Goal: Information Seeking & Learning: Learn about a topic

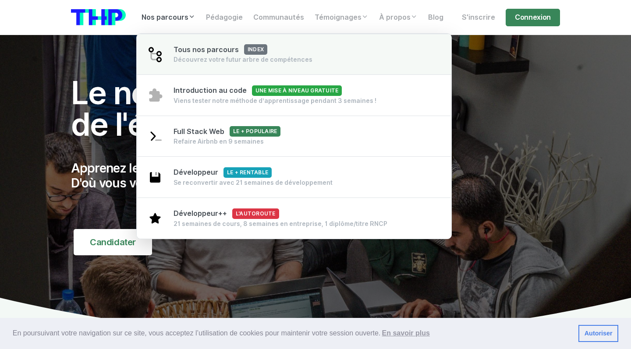
click at [186, 59] on div "Découvrez votre futur arbre de compétences" at bounding box center [242, 59] width 139 height 9
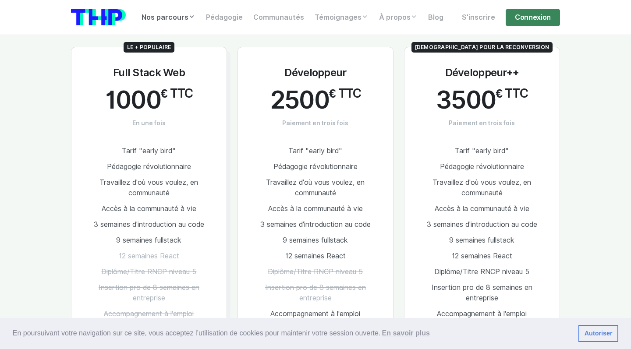
scroll to position [449, 0]
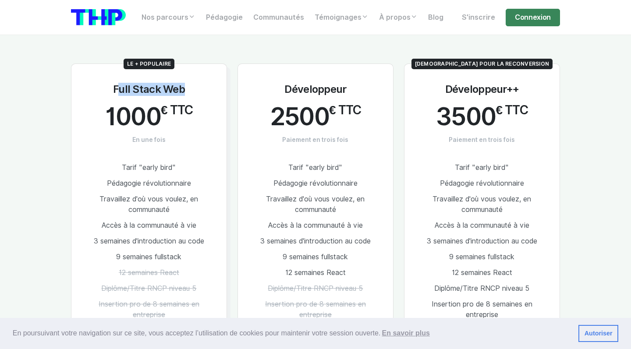
drag, startPoint x: 112, startPoint y: 85, endPoint x: 178, endPoint y: 87, distance: 66.2
click at [178, 87] on div "Le + populaire Full Stack Web 1000 € TTC En une fois Tarif "early bird" Pédagog…" at bounding box center [149, 225] width 156 height 322
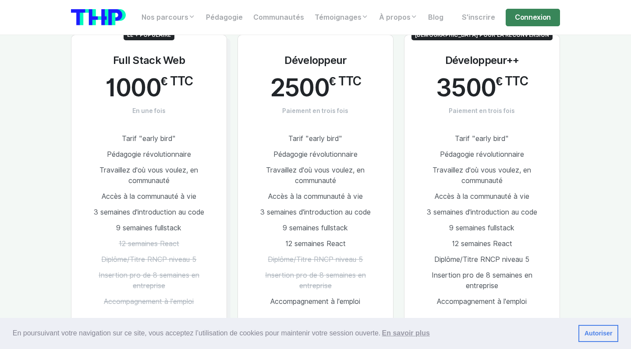
click at [298, 78] on span "2500" at bounding box center [299, 87] width 59 height 27
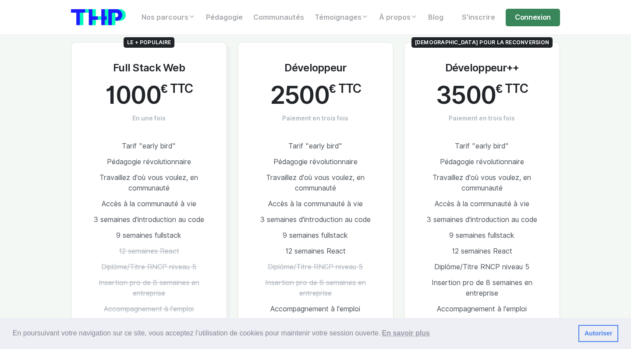
scroll to position [470, 0]
click at [619, 331] on div "En poursuivant votre navigation sur ce site, vous acceptez l’utilisation de coo…" at bounding box center [315, 334] width 631 height 32
click at [607, 331] on link "Autoriser" at bounding box center [598, 334] width 40 height 18
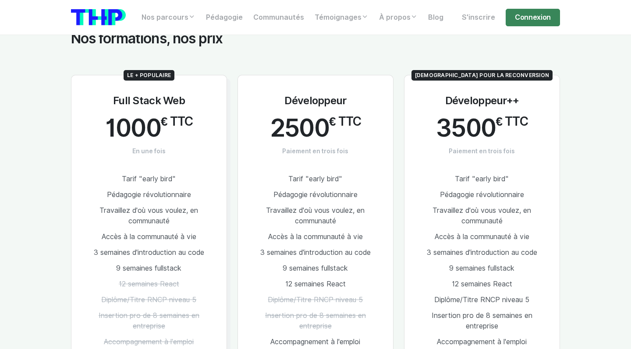
scroll to position [435, 0]
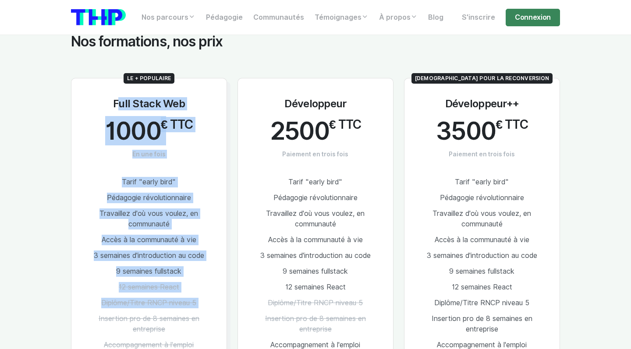
drag, startPoint x: 100, startPoint y: 85, endPoint x: 178, endPoint y: 312, distance: 240.5
click at [181, 310] on div "Le + populaire Full Stack Web 1000 € TTC En une fois Tarif "early bird" Pédagog…" at bounding box center [149, 239] width 156 height 322
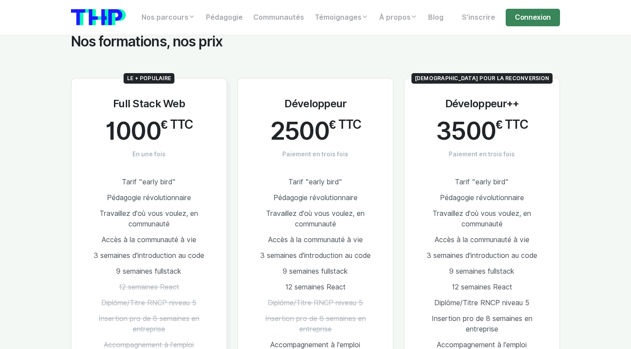
click at [178, 312] on li "Insertion pro de 8 semaines en entreprise" at bounding box center [148, 324] width 127 height 26
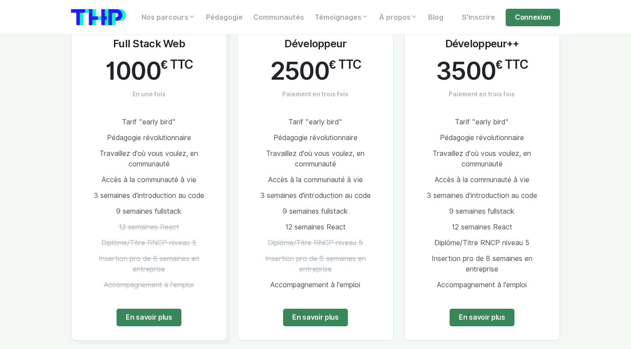
scroll to position [497, 0]
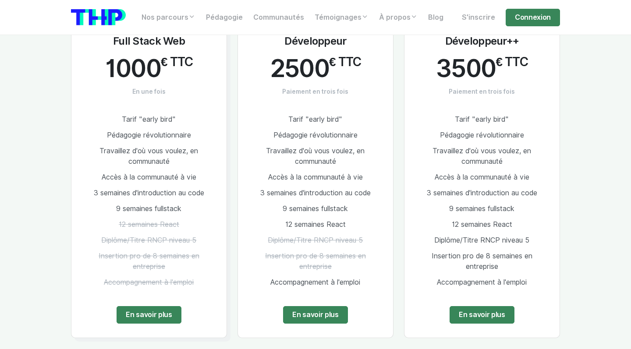
click at [279, 75] on span "2500" at bounding box center [299, 68] width 59 height 27
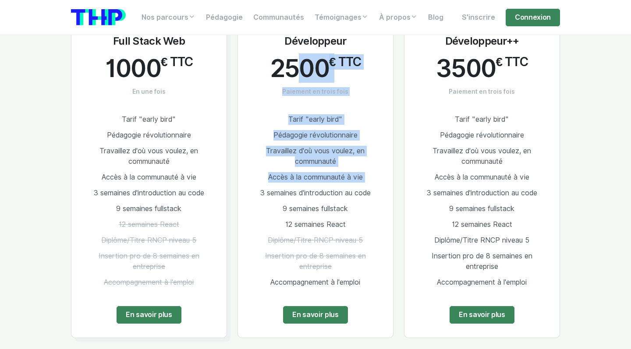
drag, startPoint x: 277, startPoint y: 74, endPoint x: 363, endPoint y: 186, distance: 140.5
click at [363, 186] on div "Développeur 2500 € TTC Paiement en trois fois Tarif "early bird" Pédagogie révo…" at bounding box center [315, 176] width 156 height 322
click at [363, 186] on li "3 semaines d'introduction au code" at bounding box center [315, 193] width 127 height 16
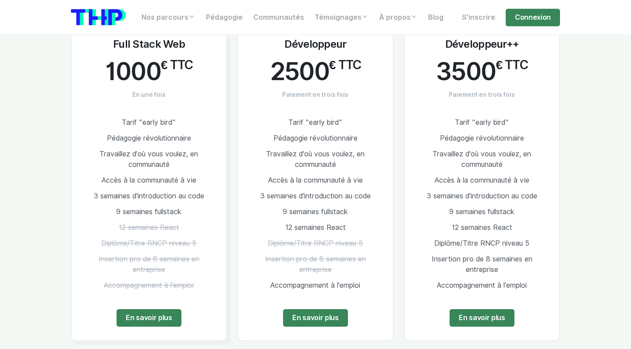
scroll to position [492, 0]
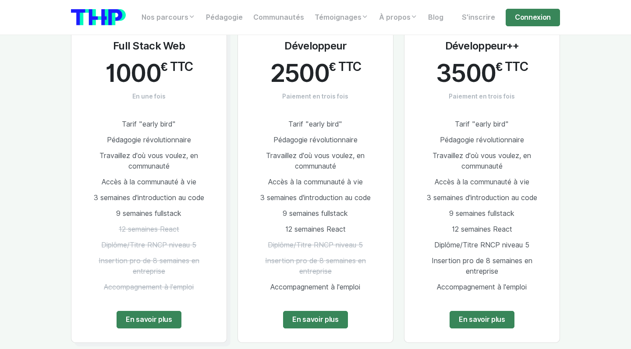
drag, startPoint x: 273, startPoint y: 51, endPoint x: 375, endPoint y: 158, distance: 148.1
click at [374, 157] on div "Développeur 2500 € TTC Paiement en trois fois Tarif "early bird" Pédagogie révo…" at bounding box center [315, 181] width 156 height 322
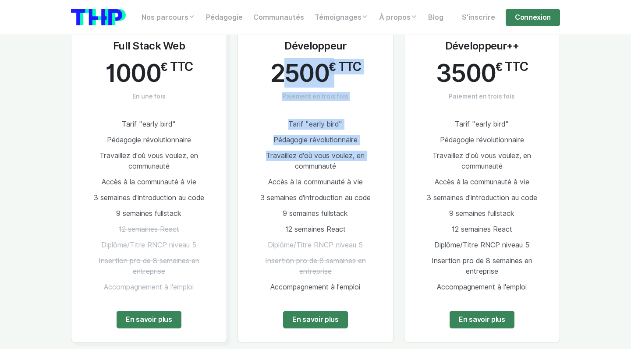
click at [375, 158] on li "Travaillez d'où vous voulez, en communauté" at bounding box center [315, 161] width 127 height 26
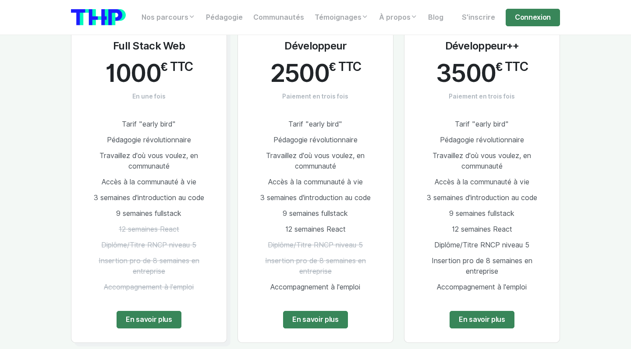
drag, startPoint x: 290, startPoint y: 116, endPoint x: 345, endPoint y: 217, distance: 115.1
click at [345, 218] on ul "Tarif "early bird" Pédagogie révolutionnaire Travaillez d'où vous voulez, en co…" at bounding box center [315, 206] width 127 height 179
click at [345, 217] on li "9 semaines fullstack" at bounding box center [315, 214] width 127 height 16
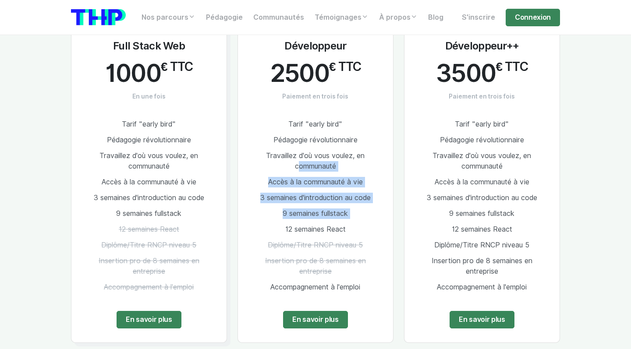
drag, startPoint x: 345, startPoint y: 217, endPoint x: 303, endPoint y: 151, distance: 78.4
click at [303, 152] on ul "Tarif "early bird" Pédagogie révolutionnaire Travaillez d'où vous voulez, en co…" at bounding box center [315, 206] width 127 height 179
click at [303, 152] on span "Travaillez d'où vous voulez, en communauté" at bounding box center [315, 161] width 99 height 19
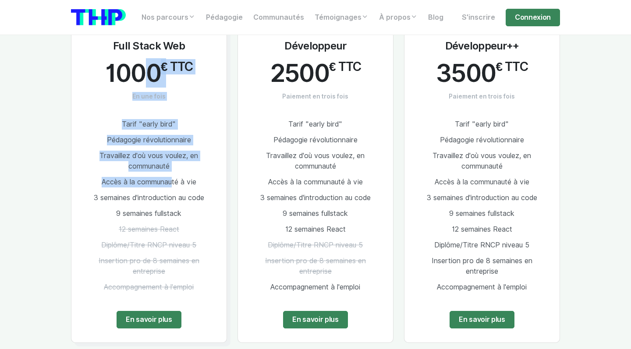
drag, startPoint x: 137, startPoint y: 76, endPoint x: 187, endPoint y: 208, distance: 141.0
click at [186, 209] on div "Le + populaire Full Stack Web 1000 € TTC En une fois Tarif "early bird" Pédagog…" at bounding box center [149, 181] width 156 height 322
click at [187, 208] on li "9 semaines fullstack" at bounding box center [148, 214] width 127 height 16
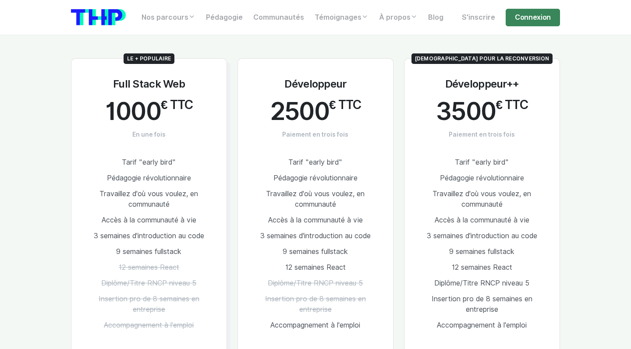
scroll to position [454, 0]
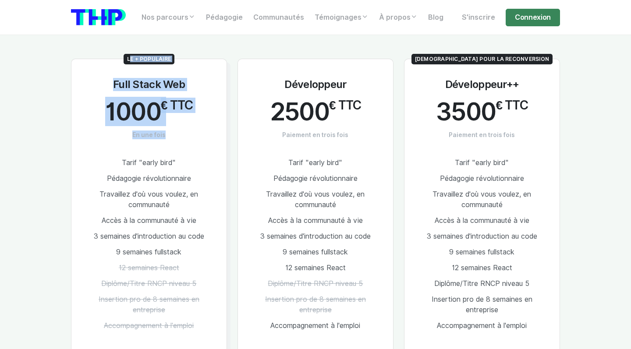
drag, startPoint x: 111, startPoint y: 39, endPoint x: 172, endPoint y: 153, distance: 129.1
click at [171, 153] on div "Le + populaire Full Stack Web 1000 € TTC En une fois Tarif "early bird" Pédagog…" at bounding box center [315, 215] width 499 height 354
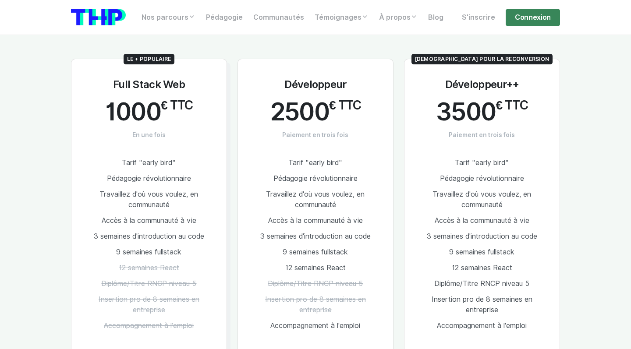
click at [172, 153] on div "Le + populaire Full Stack Web 1000 € TTC En une fois Tarif "early bird" Pédagog…" at bounding box center [149, 220] width 156 height 322
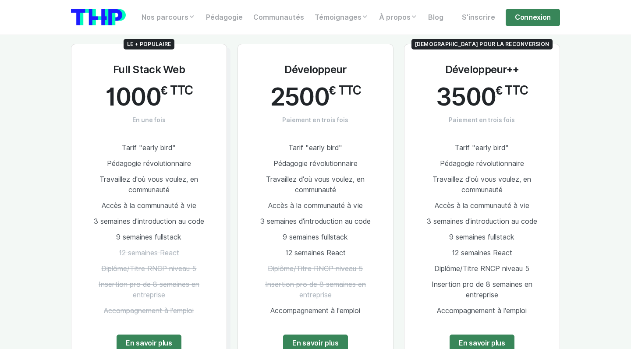
scroll to position [468, 0]
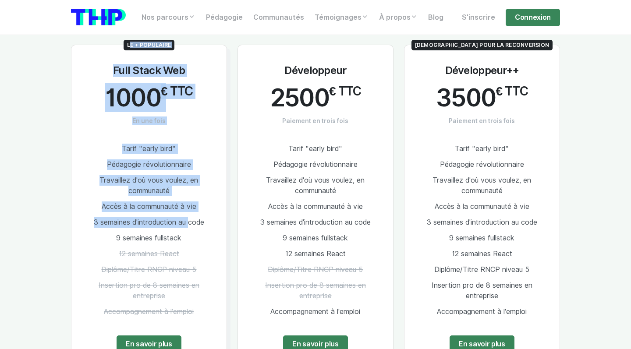
drag, startPoint x: 114, startPoint y: 42, endPoint x: 186, endPoint y: 219, distance: 190.2
click at [186, 219] on div "Le + populaire Full Stack Web 1000 € TTC En une fois Tarif "early bird" Pédagog…" at bounding box center [315, 201] width 499 height 354
click at [186, 219] on span "3 semaines d'introduction au code" at bounding box center [149, 222] width 110 height 8
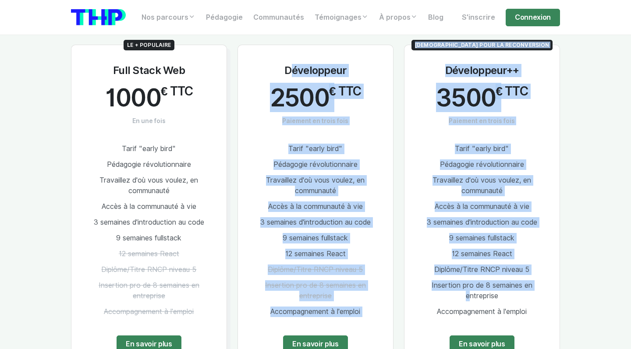
drag, startPoint x: 279, startPoint y: 65, endPoint x: 408, endPoint y: 298, distance: 266.0
click at [408, 298] on div "Le + populaire Full Stack Web 1000 € TTC En une fois Tarif "early bird" Pédagog…" at bounding box center [315, 201] width 499 height 354
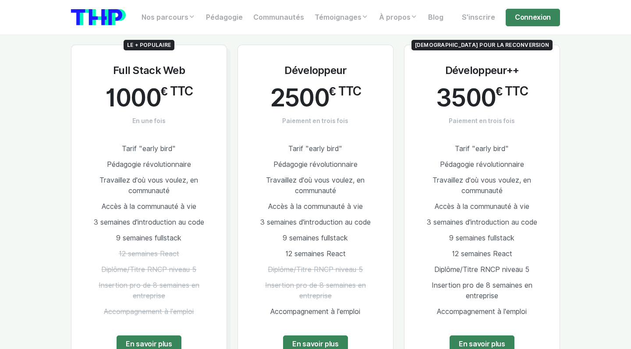
click at [408, 298] on div "Idéal pour la reconversion Développeur++ 3500 € TTC Paiement en trois fois Tari…" at bounding box center [482, 206] width 156 height 322
drag, startPoint x: 528, startPoint y: 314, endPoint x: 415, endPoint y: 59, distance: 279.3
click at [415, 59] on div "Idéal pour la reconversion Développeur++ 3500 € TTC Paiement en trois fois Tari…" at bounding box center [482, 206] width 156 height 322
click at [173, 68] on h3 "Full Stack Web" at bounding box center [149, 70] width 72 height 13
drag, startPoint x: 179, startPoint y: 276, endPoint x: 106, endPoint y: 112, distance: 178.8
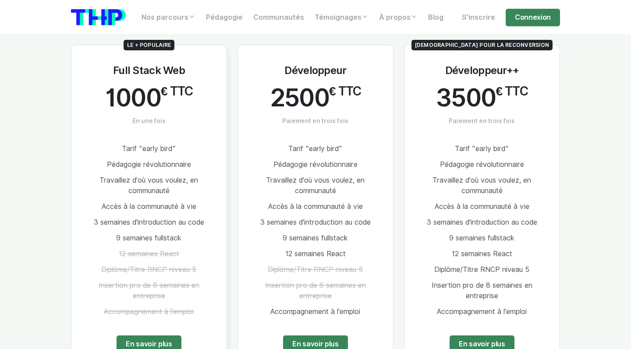
click at [106, 112] on div "Le + populaire Full Stack Web 1000 € TTC En une fois Tarif "early bird" Pédagog…" at bounding box center [149, 206] width 156 height 322
click at [106, 112] on div "1000 € TTC" at bounding box center [149, 100] width 88 height 32
drag, startPoint x: 105, startPoint y: 82, endPoint x: 180, endPoint y: 213, distance: 151.1
click at [182, 212] on div "Le + populaire Full Stack Web 1000 € TTC En une fois Tarif "early bird" Pédagog…" at bounding box center [149, 206] width 156 height 322
click at [180, 215] on li "3 semaines d'introduction au code" at bounding box center [148, 223] width 127 height 16
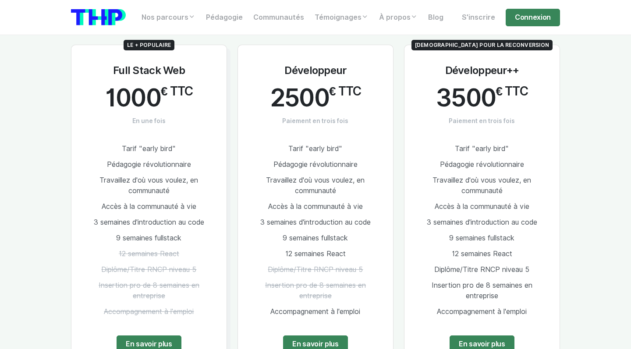
drag, startPoint x: 180, startPoint y: 213, endPoint x: 192, endPoint y: 257, distance: 44.8
click at [192, 257] on ul "Tarif "early bird" Pédagogie révolutionnaire Travaillez d'où vous voulez, en co…" at bounding box center [148, 230] width 127 height 179
click at [192, 257] on li "12 semaines React" at bounding box center [148, 254] width 127 height 16
drag, startPoint x: 263, startPoint y: 63, endPoint x: 361, endPoint y: 247, distance: 208.9
click at [361, 247] on div "Développeur 2500 € TTC Paiement en trois fois Tarif "early bird" Pédagogie révo…" at bounding box center [315, 206] width 156 height 322
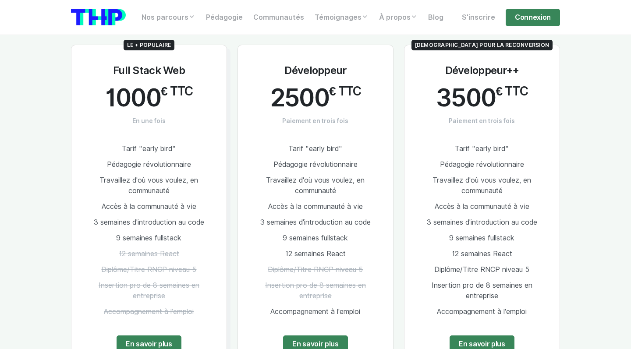
click at [361, 247] on li "12 semaines React" at bounding box center [315, 254] width 127 height 16
drag, startPoint x: 361, startPoint y: 247, endPoint x: 304, endPoint y: 137, distance: 124.2
click at [304, 137] on div "Développeur 2500 € TTC Paiement en trois fois Tarif "early bird" Pédagogie révo…" at bounding box center [315, 206] width 156 height 322
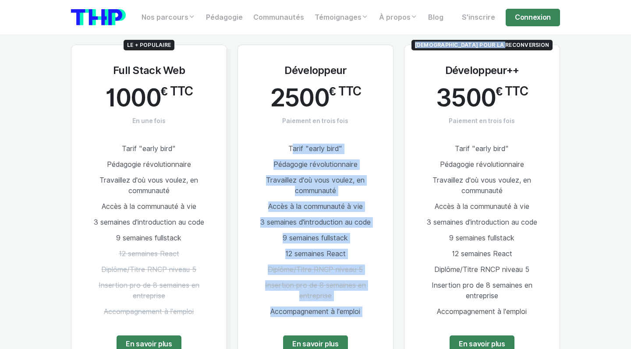
drag, startPoint x: 304, startPoint y: 137, endPoint x: 427, endPoint y: 52, distance: 148.9
click at [426, 53] on div "Le + populaire Full Stack Web 1000 € TTC En une fois Tarif "early bird" Pédagog…" at bounding box center [315, 201] width 499 height 354
click at [427, 52] on div "Idéal pour la reconversion Développeur++ 3500 € TTC Paiement en trois fois Tari…" at bounding box center [482, 206] width 156 height 322
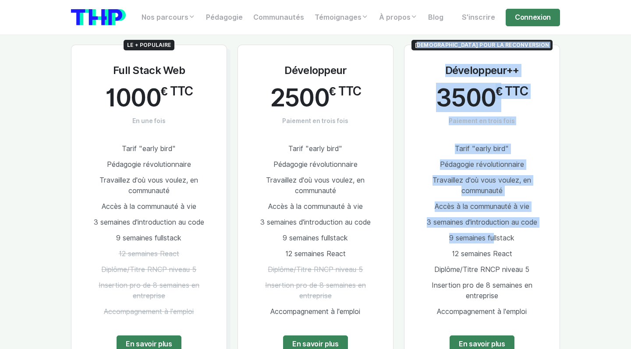
drag, startPoint x: 429, startPoint y: 42, endPoint x: 490, endPoint y: 233, distance: 200.6
click at [490, 233] on div "Le + populaire Full Stack Web 1000 € TTC En une fois Tarif "early bird" Pédagog…" at bounding box center [315, 201] width 499 height 354
click at [490, 234] on span "9 semaines fullstack" at bounding box center [481, 238] width 65 height 8
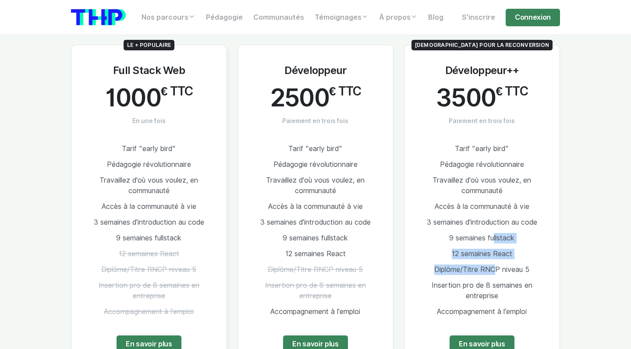
drag, startPoint x: 490, startPoint y: 236, endPoint x: 491, endPoint y: 272, distance: 35.9
click at [491, 272] on ul "Tarif "early bird" Pédagogie révolutionnaire Travaillez d'où vous voulez, en co…" at bounding box center [481, 230] width 127 height 179
click at [491, 272] on span "Diplôme/Titre RNCP niveau 5" at bounding box center [481, 269] width 95 height 8
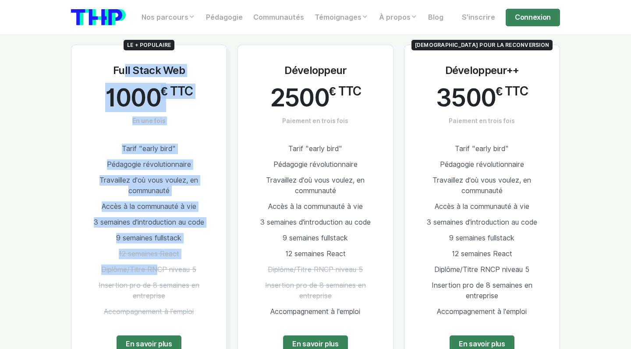
drag, startPoint x: 117, startPoint y: 67, endPoint x: 153, endPoint y: 267, distance: 203.8
click at [153, 267] on div "Le + populaire Full Stack Web 1000 € TTC En une fois Tarif "early bird" Pédagog…" at bounding box center [149, 206] width 156 height 322
click at [152, 267] on span "Diplôme/Titre RNCP niveau 5" at bounding box center [148, 269] width 95 height 8
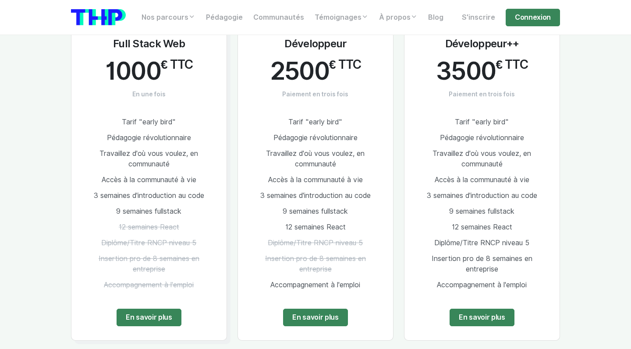
scroll to position [491, 0]
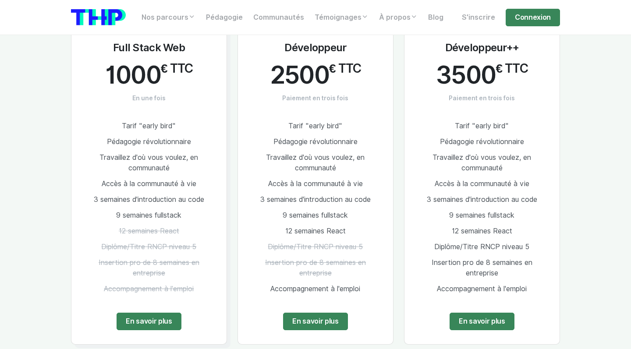
drag, startPoint x: 279, startPoint y: 48, endPoint x: 383, endPoint y: 249, distance: 226.3
click at [383, 249] on div "Développeur 2500 € TTC Paiement en trois fois Tarif "early bird" Pédagogie révo…" at bounding box center [315, 183] width 156 height 322
